Goal: Task Accomplishment & Management: Use online tool/utility

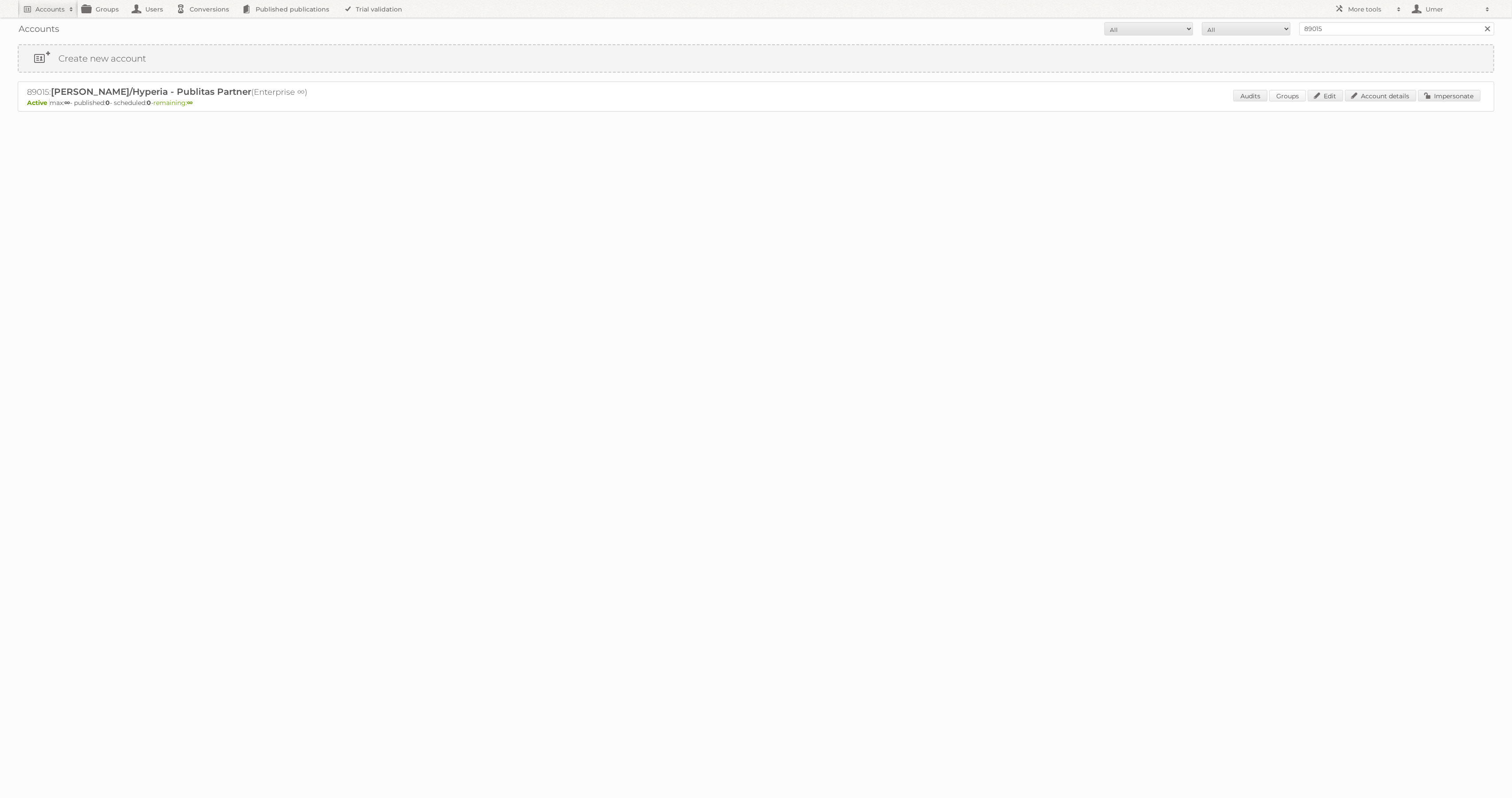
click at [1279, 90] on link "Groups" at bounding box center [1287, 96] width 37 height 12
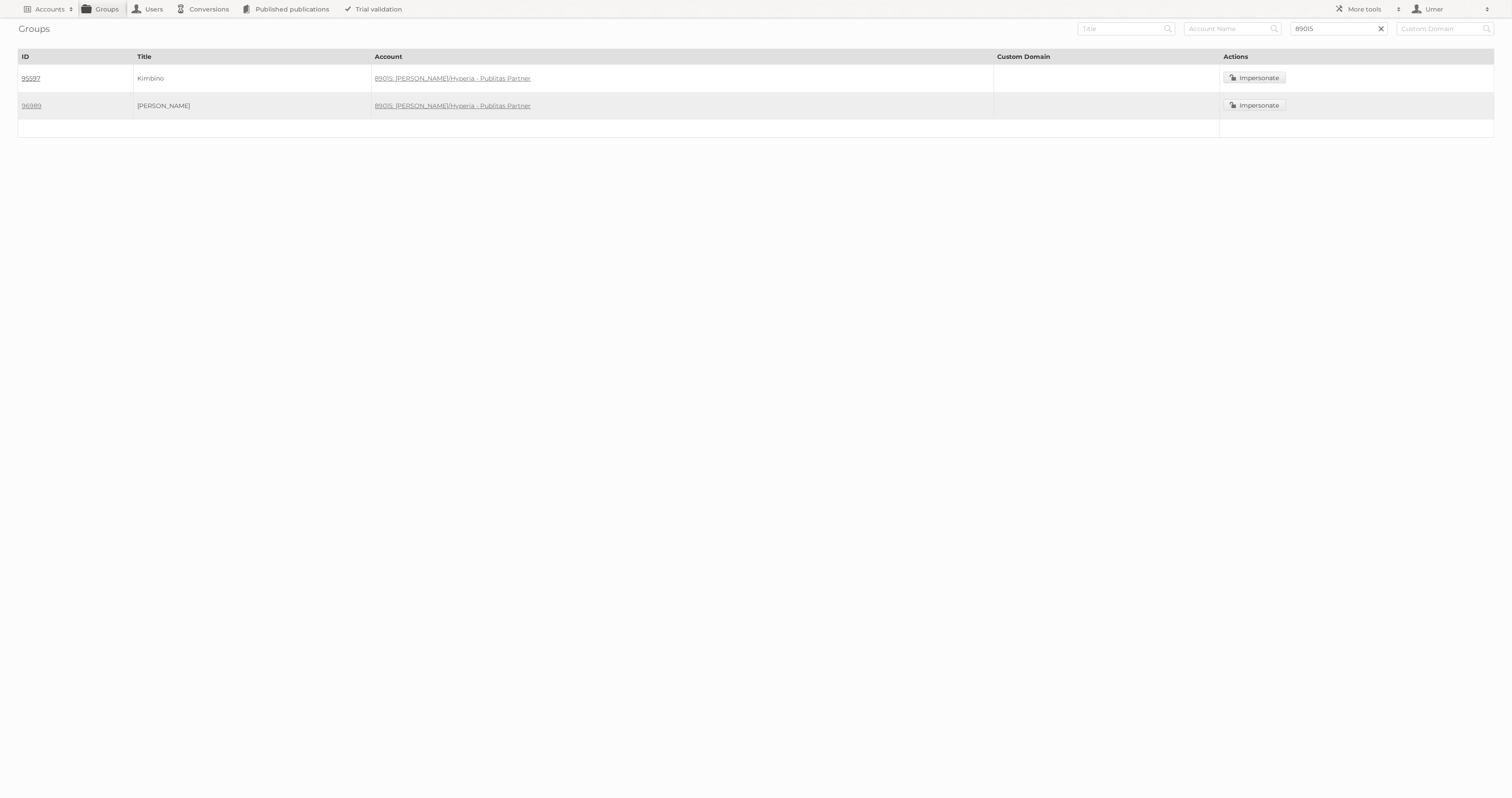
click at [34, 77] on link "95597" at bounding box center [31, 79] width 18 height 8
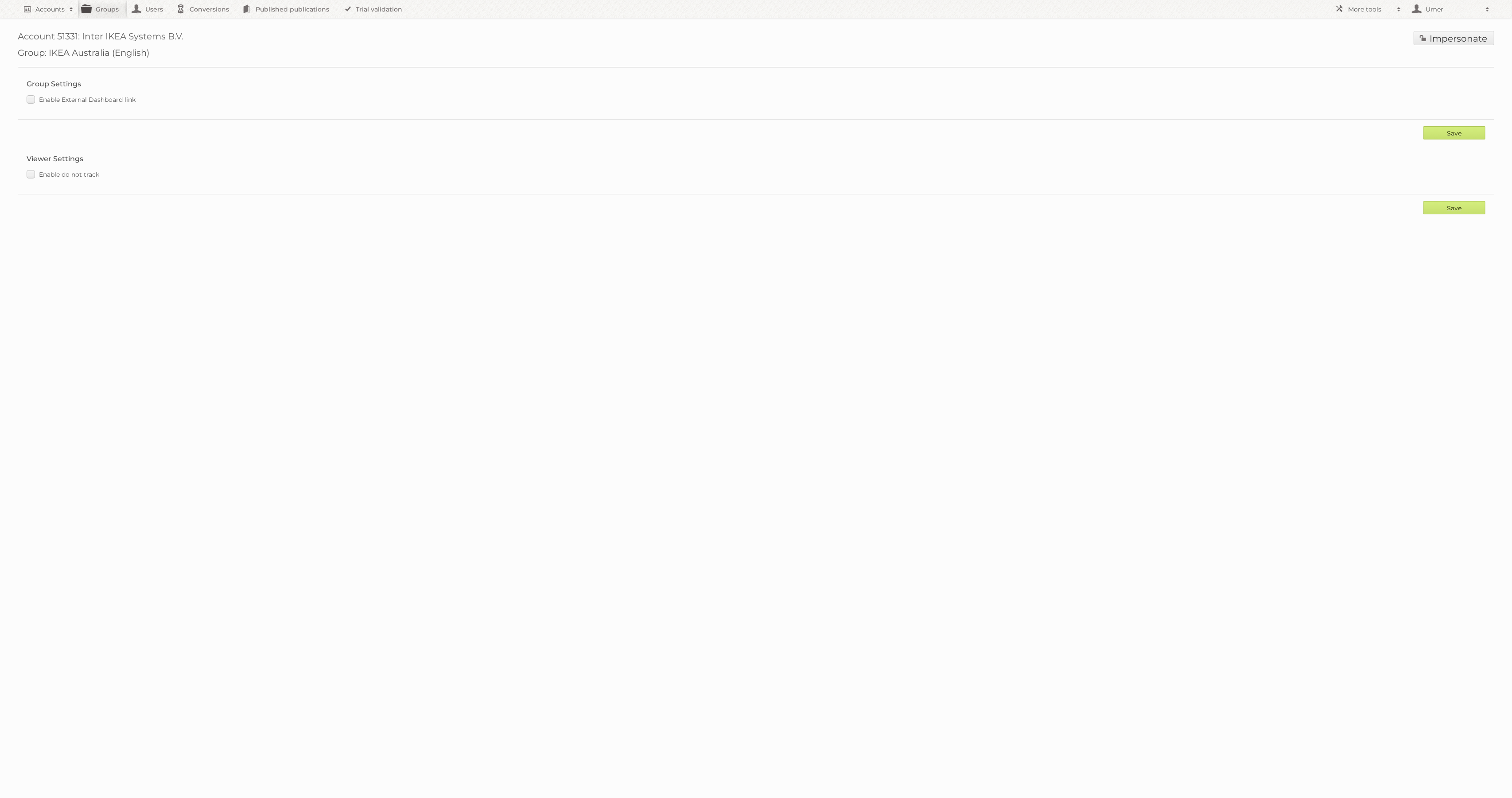
click at [1435, 45] on div "Impersonate" at bounding box center [1454, 39] width 81 height 16
click at [1435, 37] on link "Impersonate" at bounding box center [1454, 38] width 81 height 14
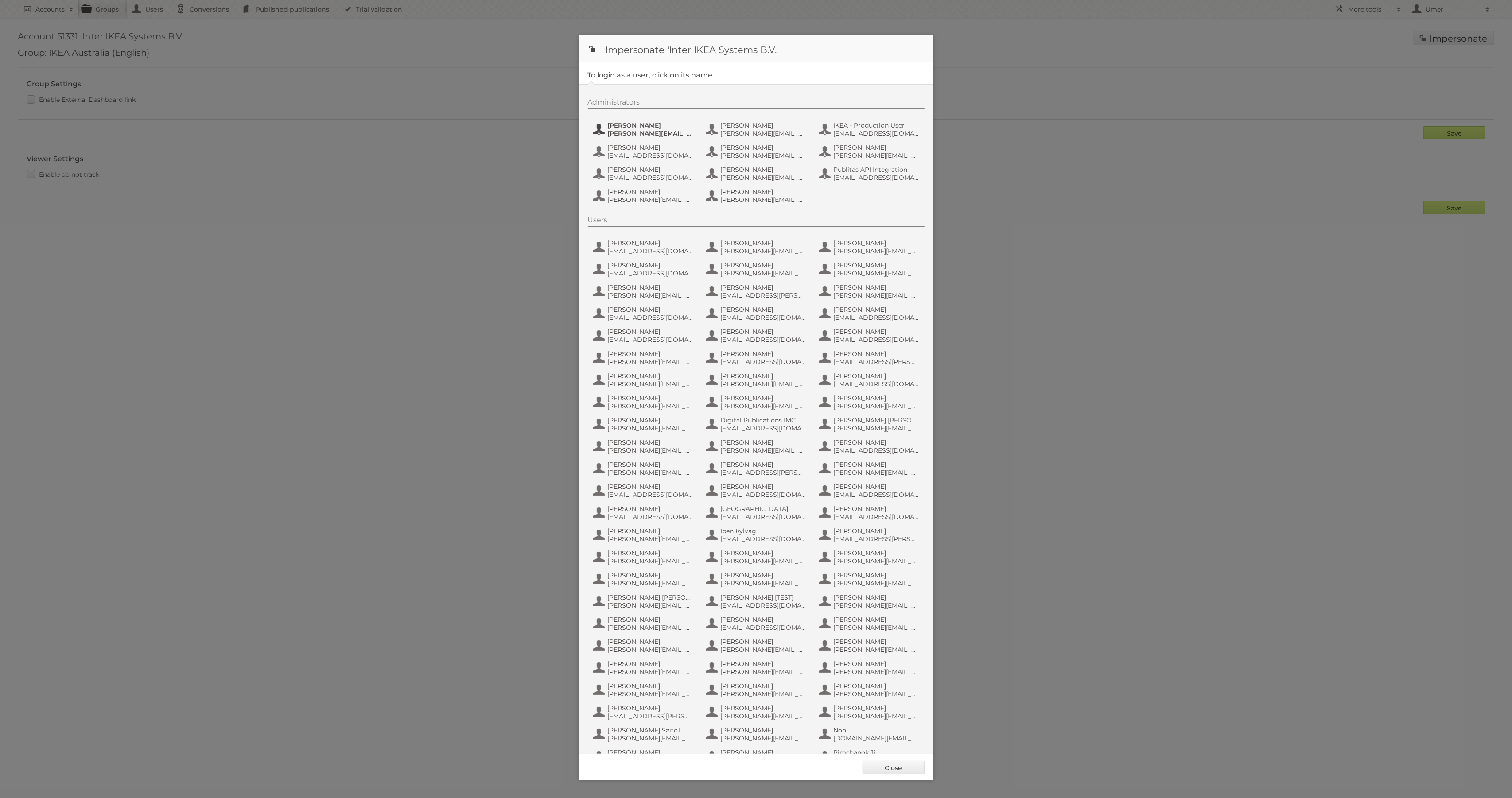
click at [650, 130] on span "Andreas Olofsson" at bounding box center [651, 126] width 86 height 8
